Goal: Transaction & Acquisition: Purchase product/service

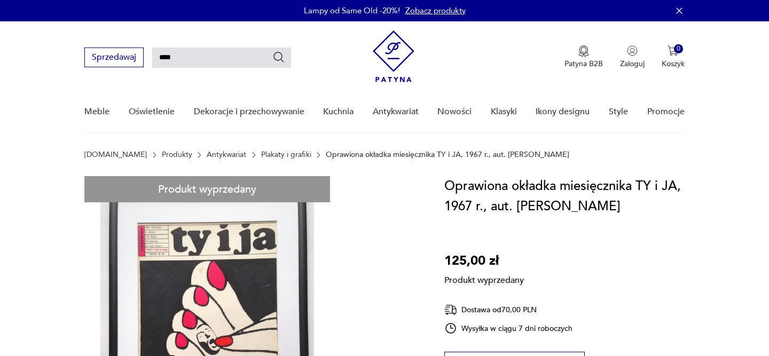
type input "****"
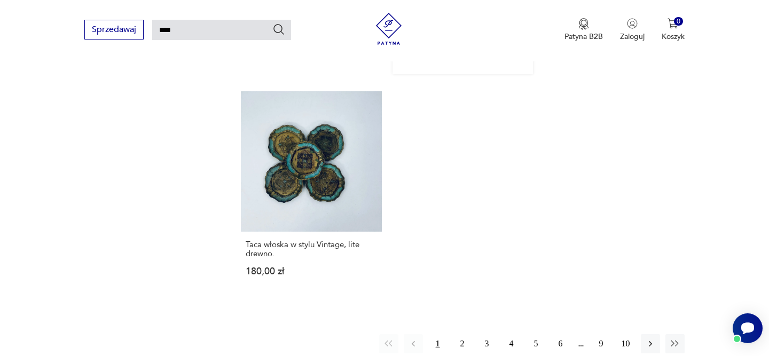
scroll to position [1369, 0]
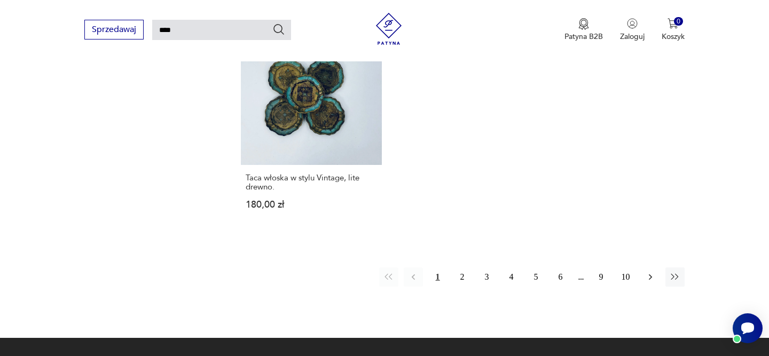
click at [650, 274] on button "button" at bounding box center [650, 277] width 19 height 19
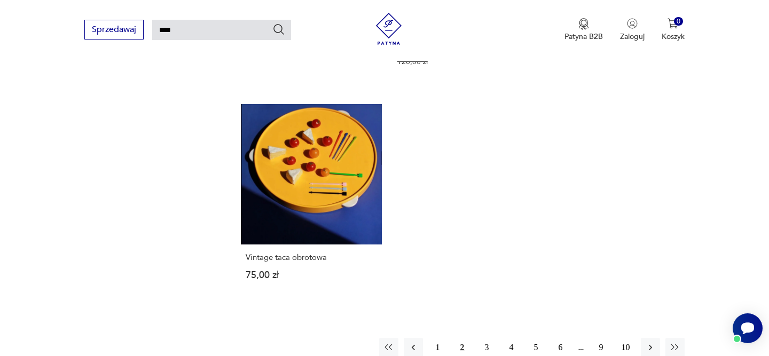
scroll to position [1315, 0]
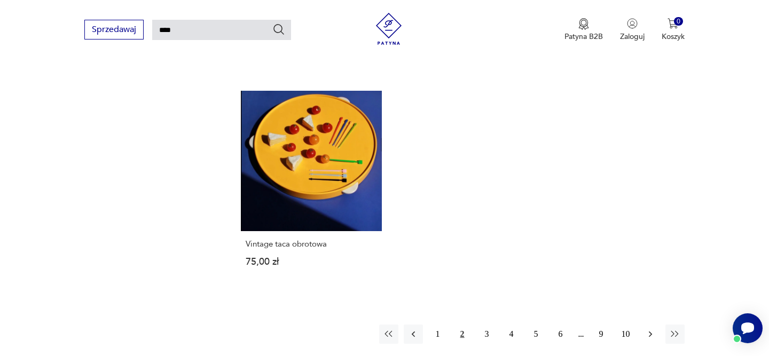
click at [650, 329] on icon "button" at bounding box center [651, 334] width 11 height 11
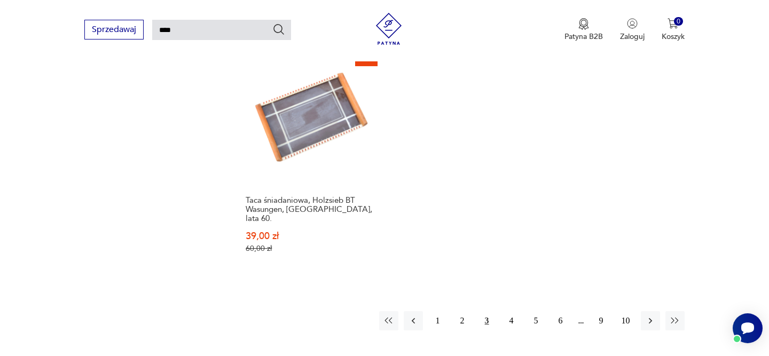
scroll to position [1383, 0]
click at [652, 315] on icon "button" at bounding box center [651, 320] width 11 height 11
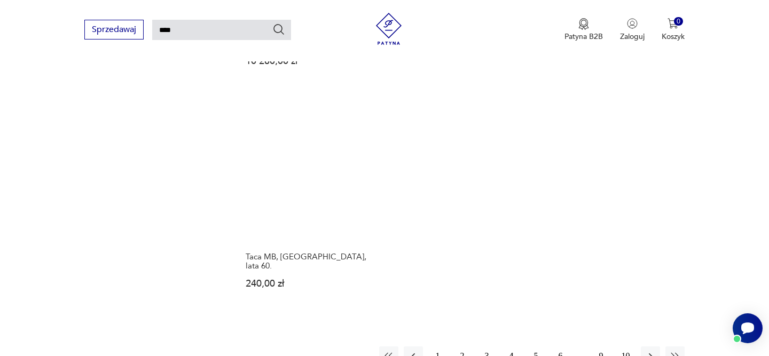
scroll to position [1335, 0]
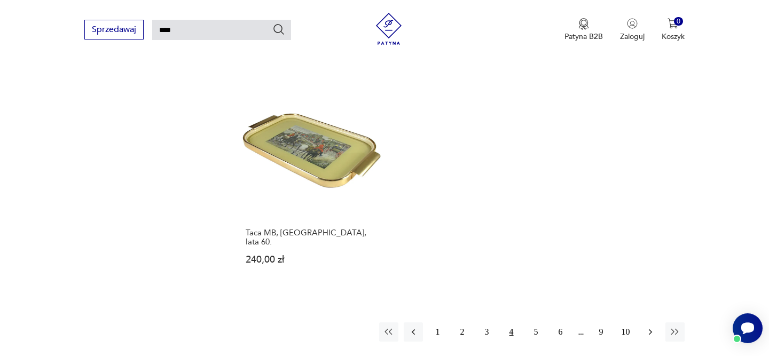
click at [651, 327] on icon "button" at bounding box center [651, 332] width 11 height 11
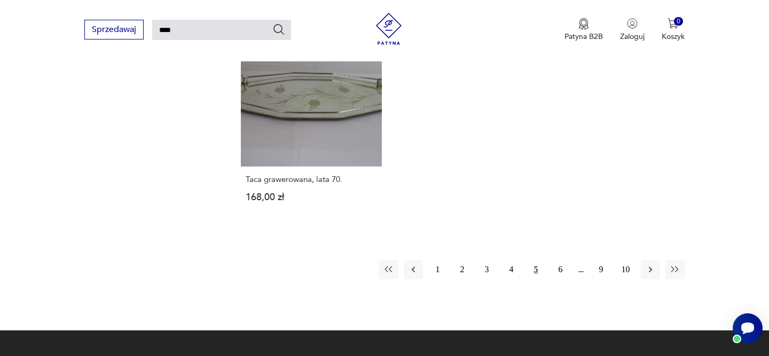
scroll to position [1392, 0]
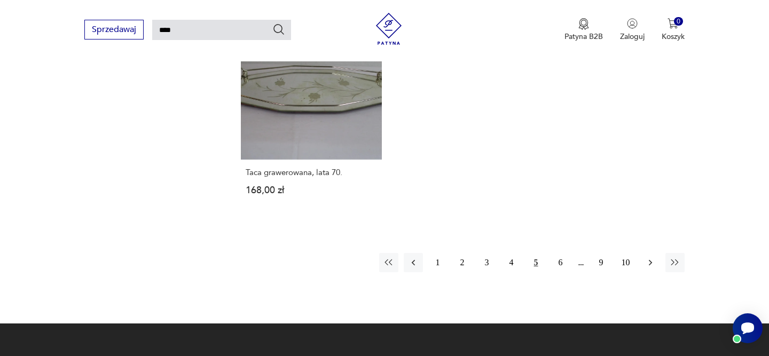
click at [652, 258] on icon "button" at bounding box center [651, 263] width 11 height 11
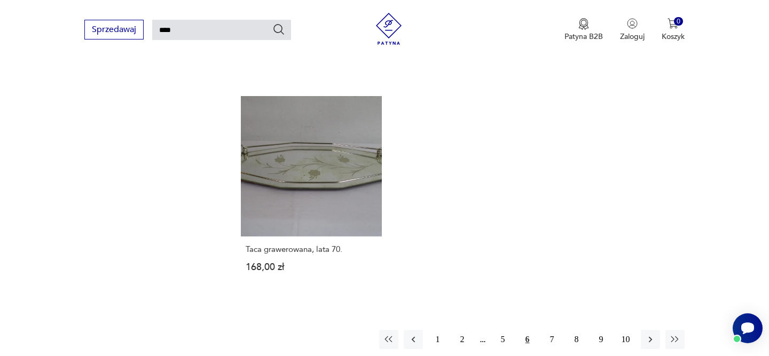
scroll to position [1122, 0]
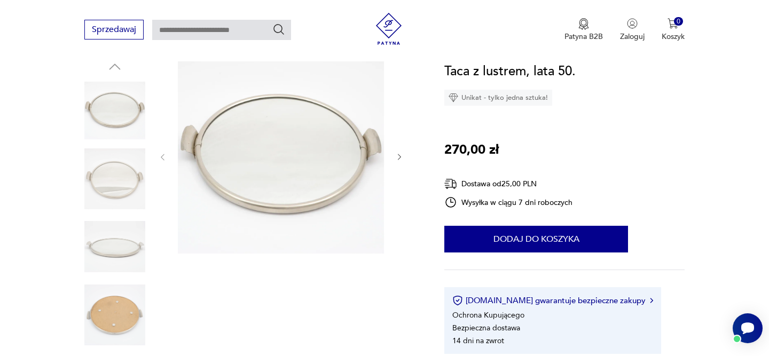
click at [403, 157] on icon "button" at bounding box center [399, 157] width 9 height 9
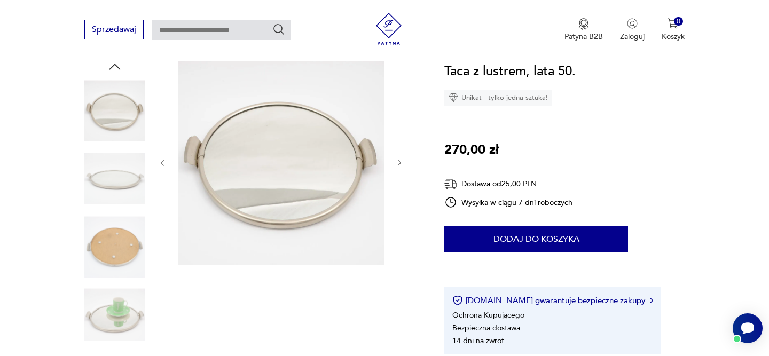
click at [403, 157] on div at bounding box center [281, 163] width 246 height 208
click at [401, 159] on icon "button" at bounding box center [399, 163] width 9 height 9
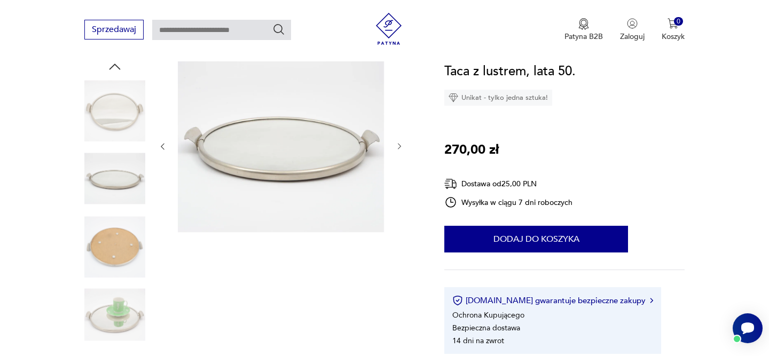
click at [400, 163] on div at bounding box center [281, 147] width 246 height 176
click at [400, 146] on icon "button" at bounding box center [399, 146] width 9 height 9
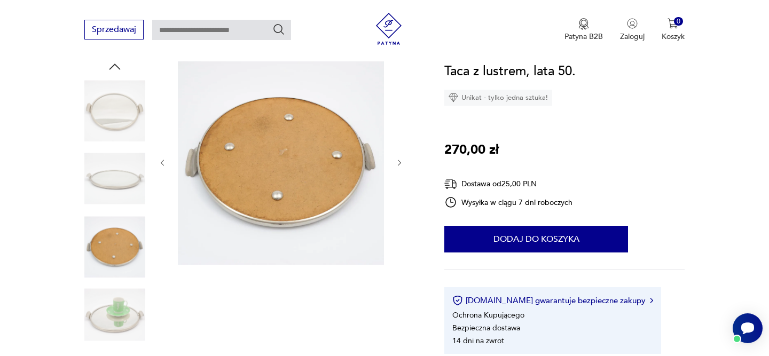
click at [400, 160] on icon "button" at bounding box center [399, 163] width 9 height 9
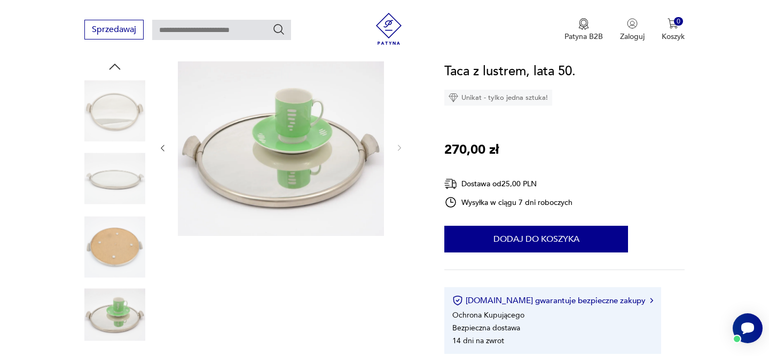
click at [107, 181] on img at bounding box center [114, 179] width 61 height 61
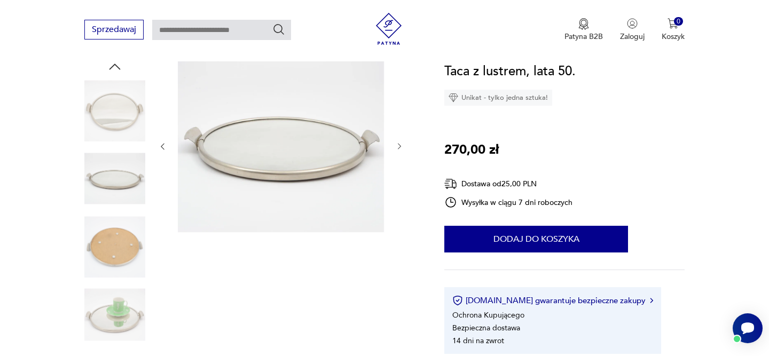
click at [117, 262] on img at bounding box center [114, 246] width 61 height 61
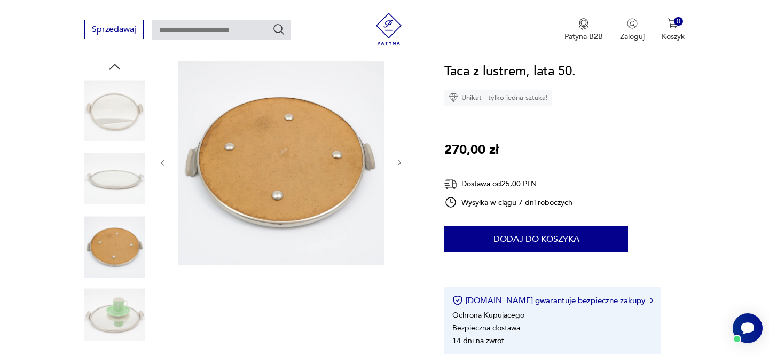
click at [123, 117] on img at bounding box center [114, 110] width 61 height 61
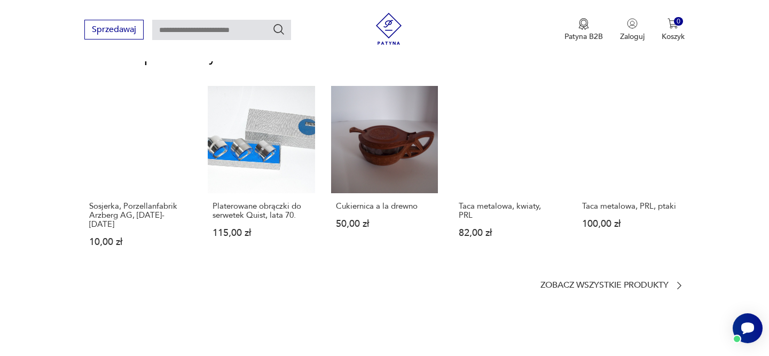
scroll to position [835, 0]
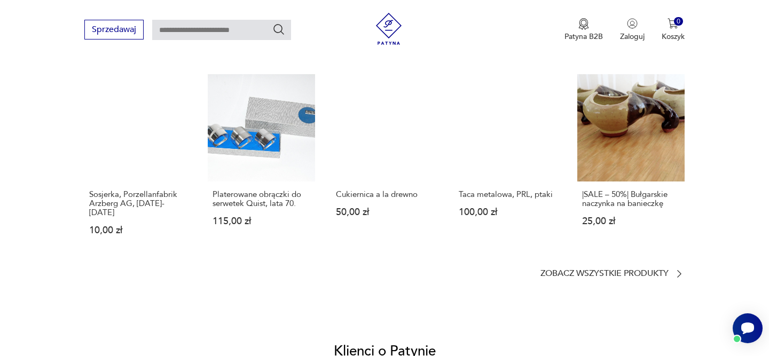
scroll to position [634, 0]
